Goal: Find specific page/section: Find specific page/section

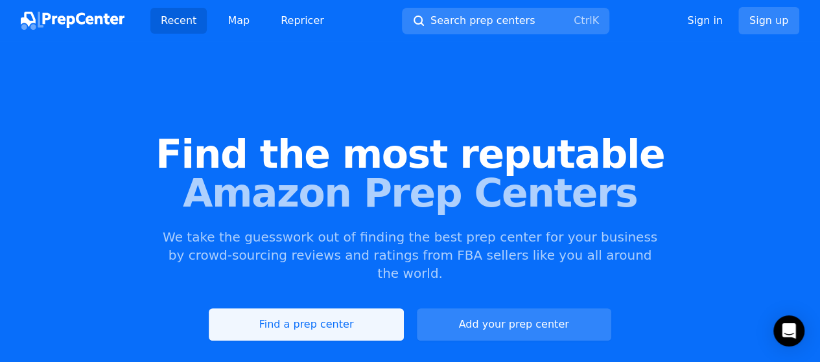
click at [384, 312] on link "Find a prep center" at bounding box center [306, 325] width 194 height 32
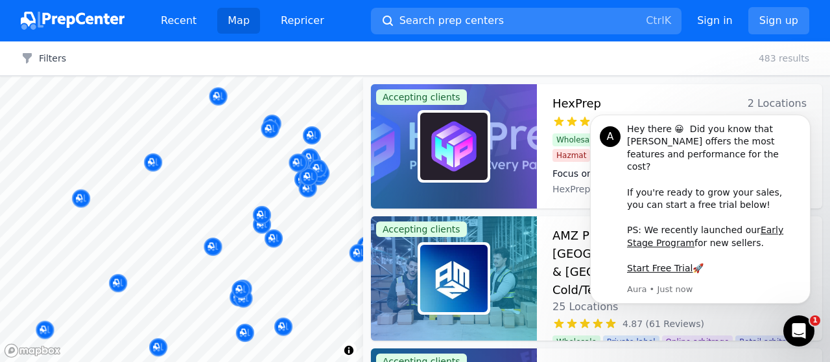
drag, startPoint x: 264, startPoint y: 236, endPoint x: 219, endPoint y: 237, distance: 45.4
click at [219, 237] on body "Recent Map Repricer Search prep centers Ctrl K Open main menu Sign in Sign up F…" at bounding box center [415, 181] width 830 height 362
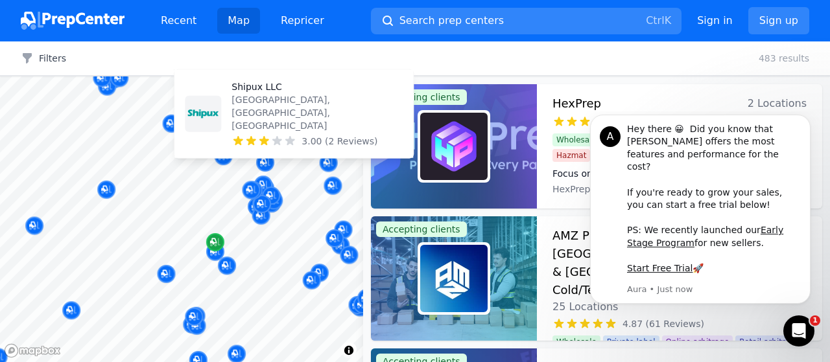
click at [253, 212] on button "Map marker" at bounding box center [262, 204] width 18 height 19
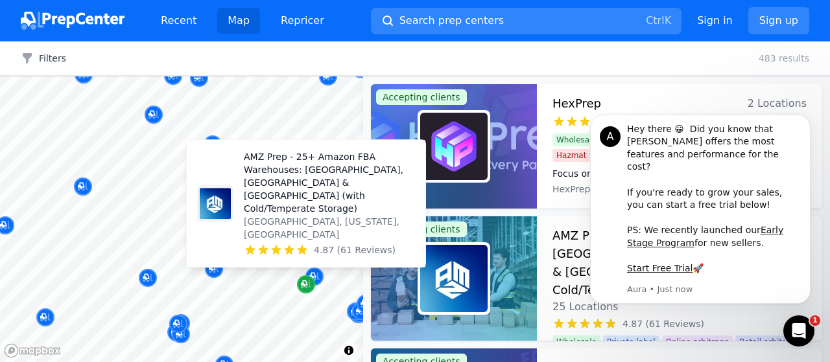
click at [305, 279] on icon "Map marker" at bounding box center [306, 284] width 10 height 13
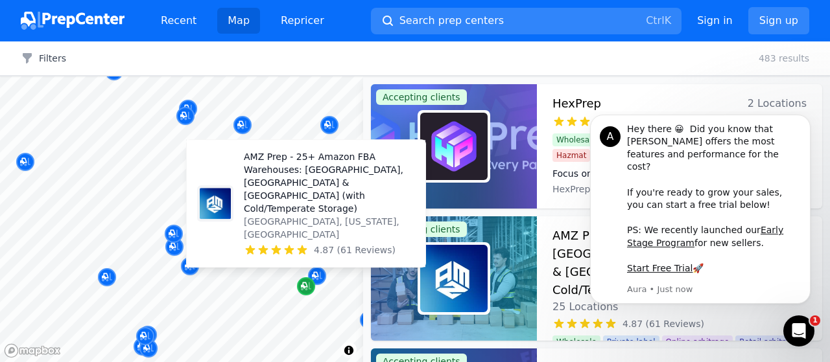
click at [305, 280] on icon "Map marker" at bounding box center [306, 286] width 10 height 13
click at [305, 279] on div "Map marker" at bounding box center [306, 286] width 18 height 18
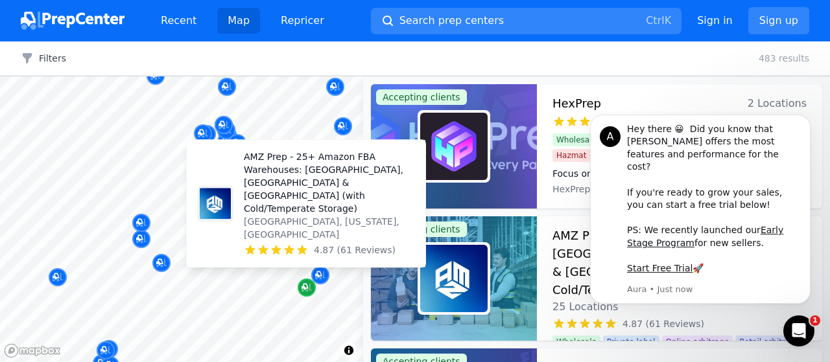
click at [305, 279] on div "Map marker" at bounding box center [307, 288] width 18 height 18
click at [305, 282] on div "Map marker" at bounding box center [307, 288] width 18 height 18
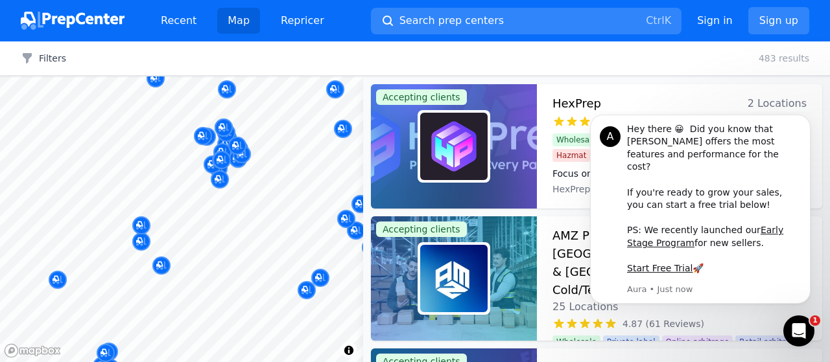
click at [319, 278] on div at bounding box center [306, 276] width 249 height 10
click at [808, 122] on icon "Dismiss notification" at bounding box center [806, 118] width 7 height 7
